Goal: Obtain resource: Download file/media

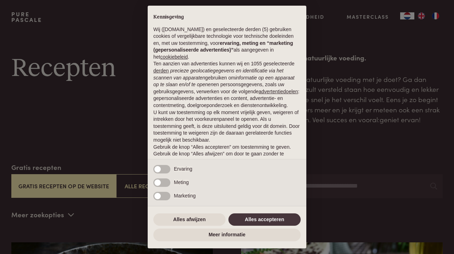
click at [269, 214] on div "Alles afwijzen Alles accepteren" at bounding box center [226, 220] width 147 height 16
click at [271, 220] on button "Alles accepteren" at bounding box center [264, 220] width 72 height 13
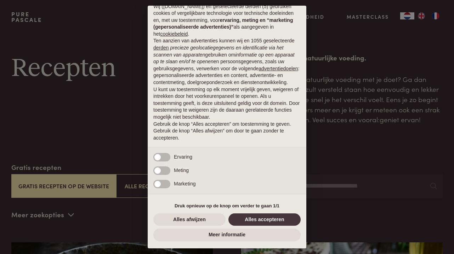
click at [271, 221] on button "Alles accepteren" at bounding box center [264, 220] width 72 height 13
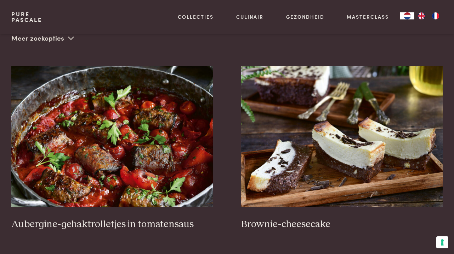
scroll to position [177, 0]
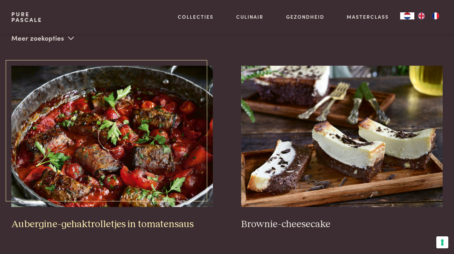
click at [148, 162] on img at bounding box center [111, 137] width 201 height 142
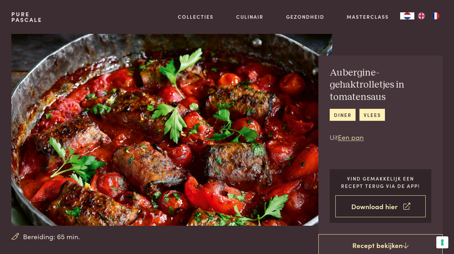
click at [373, 208] on link "Download hier" at bounding box center [380, 207] width 90 height 22
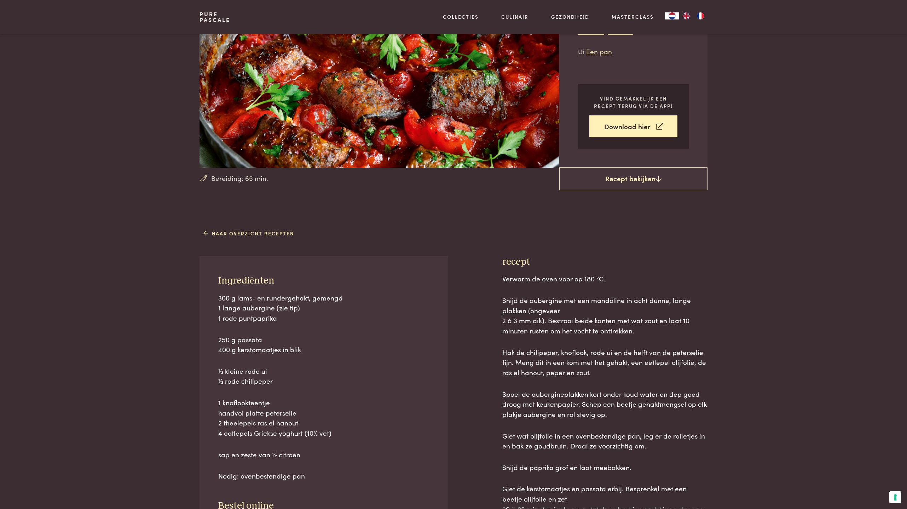
scroll to position [156, 0]
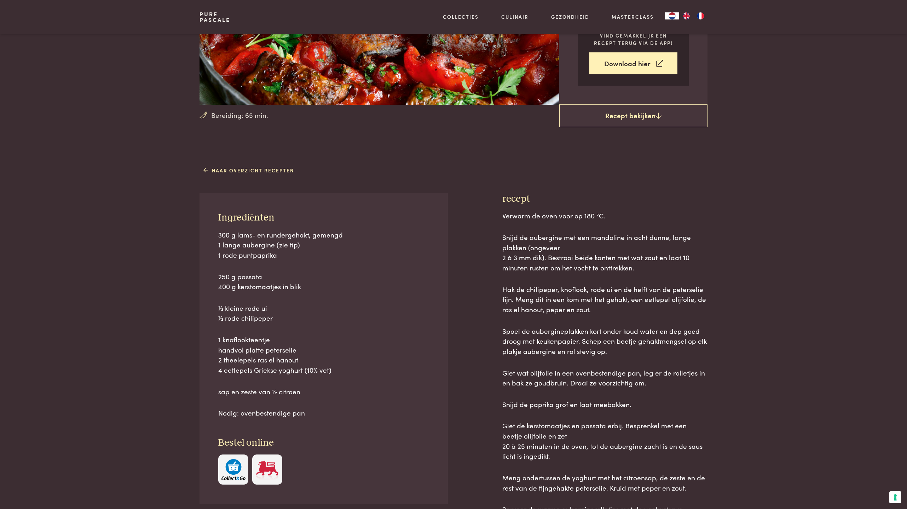
click at [258, 223] on span "Ingrediënten" at bounding box center [246, 218] width 56 height 10
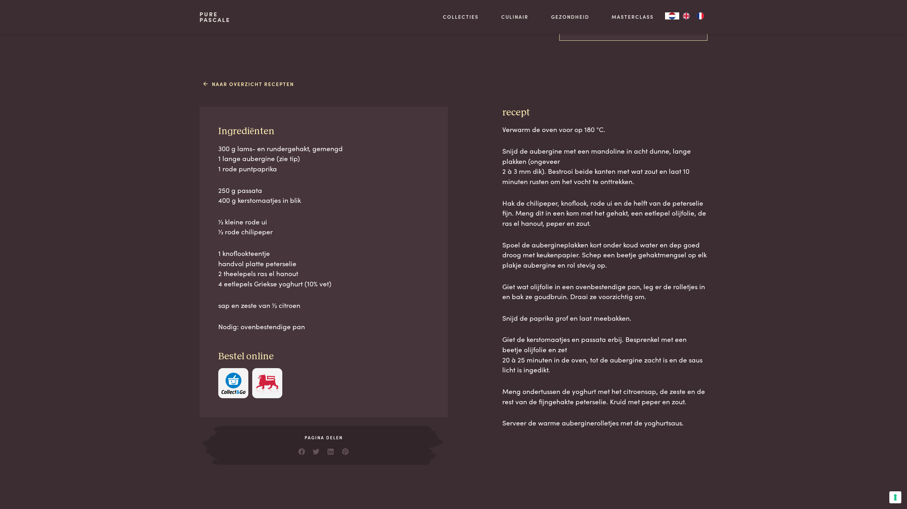
scroll to position [242, 0]
